Goal: Transaction & Acquisition: Book appointment/travel/reservation

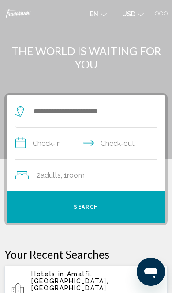
click at [27, 112] on div "Search widget" at bounding box center [83, 111] width 137 height 13
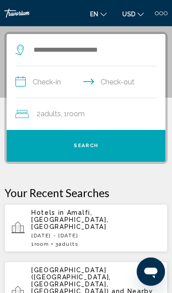
scroll to position [64, 0]
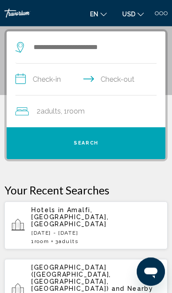
click at [69, 213] on div "Hotels in [GEOGRAPHIC_DATA], [GEOGRAPHIC_DATA], [GEOGRAPHIC_DATA] [DATE] - [DAT…" at bounding box center [95, 225] width 129 height 38
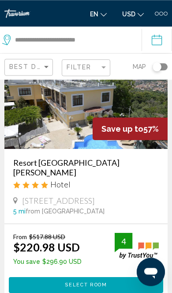
scroll to position [56, 0]
click at [157, 34] on input "**********" at bounding box center [159, 40] width 34 height 29
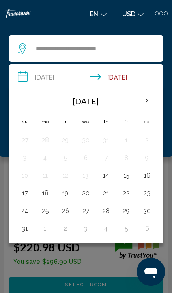
click at [142, 102] on th "Next month" at bounding box center [146, 100] width 19 height 19
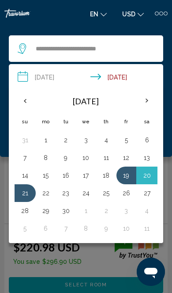
click at [78, 257] on div "Main content" at bounding box center [86, 146] width 172 height 293
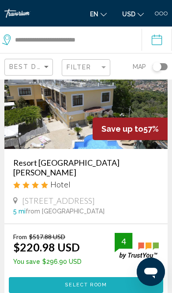
click at [67, 282] on span "Select Room" at bounding box center [86, 285] width 42 height 6
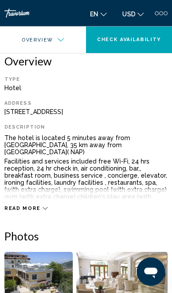
scroll to position [197, 0]
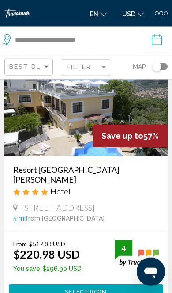
scroll to position [50, 0]
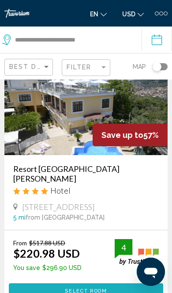
click at [56, 286] on button "Select Room" at bounding box center [86, 291] width 154 height 16
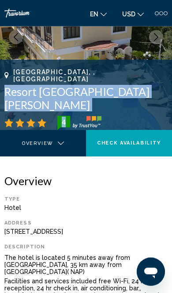
scroll to position [83, 0]
